Goal: Check status: Check status

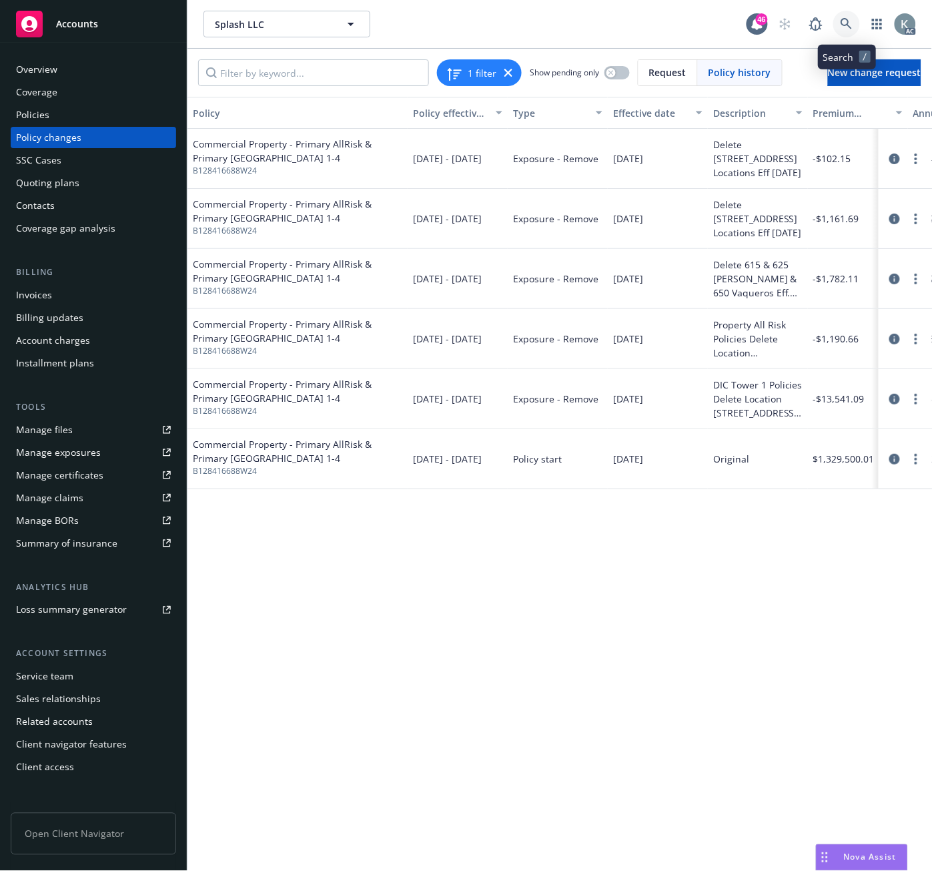
click at [845, 19] on icon at bounding box center [847, 24] width 12 height 12
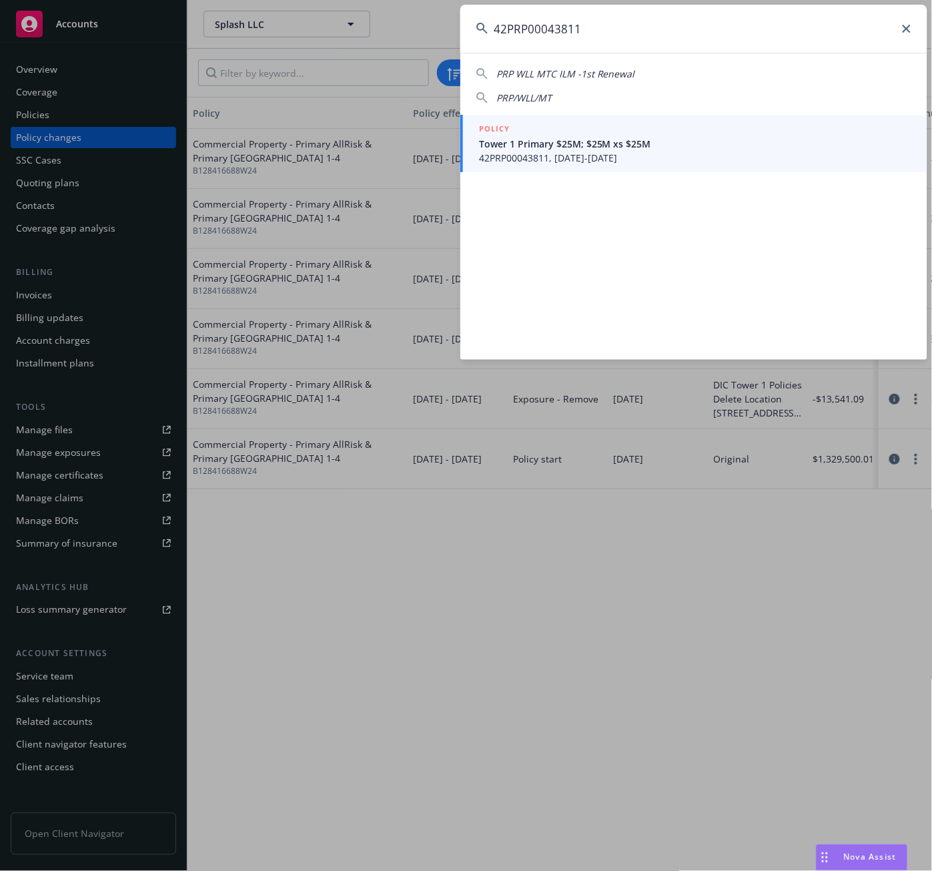
type input "42PRP00043811"
click at [519, 145] on span "Tower 1 Primary $25M; $25M xs $25M" at bounding box center [695, 144] width 432 height 14
